Goal: Information Seeking & Learning: Learn about a topic

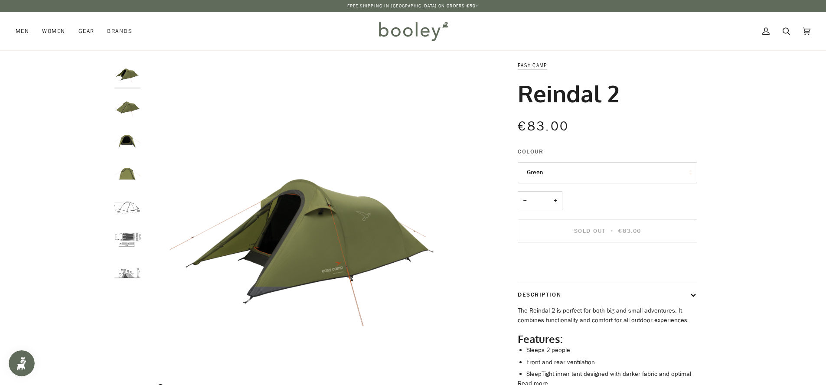
click at [348, 214] on img "Easy Camp Reindal 2 Green - Booley Galway" at bounding box center [316, 232] width 343 height 343
click at [138, 106] on img "Easy Camp Reindal 2 Green - Booley Galway" at bounding box center [128, 107] width 26 height 26
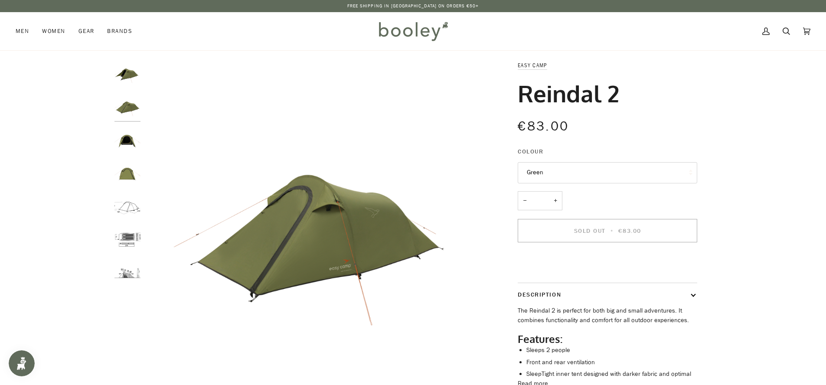
click at [129, 133] on img "Easy Camp Reindal 2 Green - Booley Galway" at bounding box center [128, 140] width 26 height 26
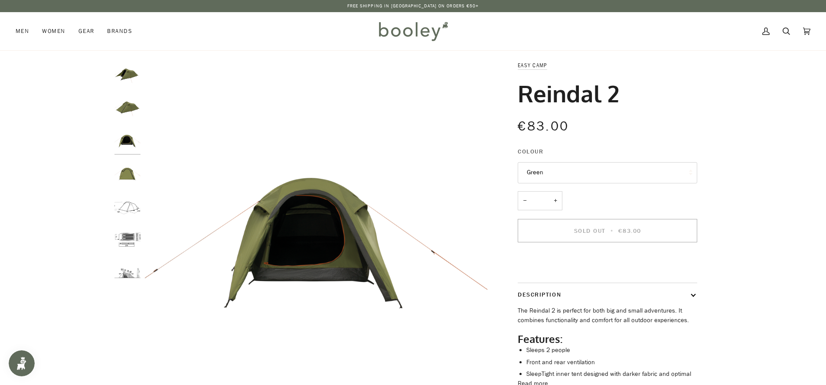
click at [132, 155] on div at bounding box center [130, 177] width 30 height 233
click at [130, 170] on img "Easy Camp Reindal 2 Green - Booley Galway" at bounding box center [128, 173] width 26 height 26
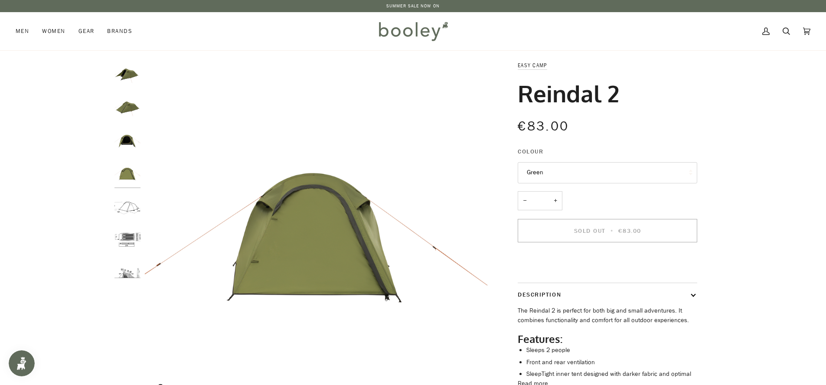
click at [134, 206] on img "Easy Camp Reindal 2 - Booley Galway" at bounding box center [128, 207] width 26 height 26
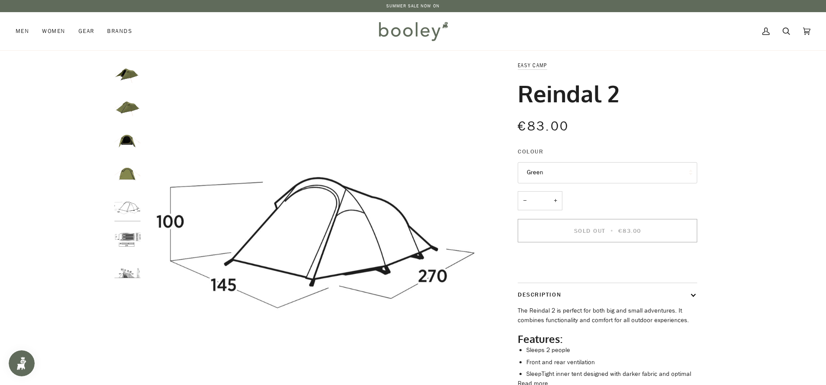
drag, startPoint x: 635, startPoint y: 95, endPoint x: 501, endPoint y: 62, distance: 138.4
click at [501, 62] on div "Easy Camp Reindal 2 €83.00 Sale • Save Colour Green Green − * +" at bounding box center [600, 248] width 224 height 374
copy div "Easy Camp Reindal 2"
click at [123, 74] on img "Easy Camp Reindal 2 Green - Booley Galway" at bounding box center [128, 74] width 26 height 26
